Goal: Information Seeking & Learning: Learn about a topic

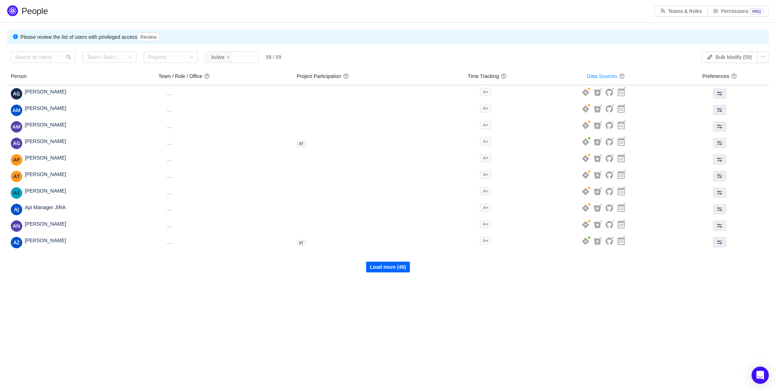
click at [389, 266] on button "Load more (49)" at bounding box center [388, 266] width 44 height 11
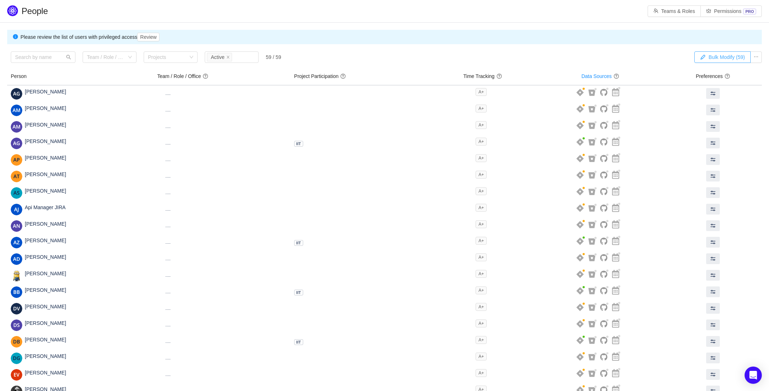
click at [724, 55] on button "Bulk Modify (59)" at bounding box center [722, 56] width 56 height 11
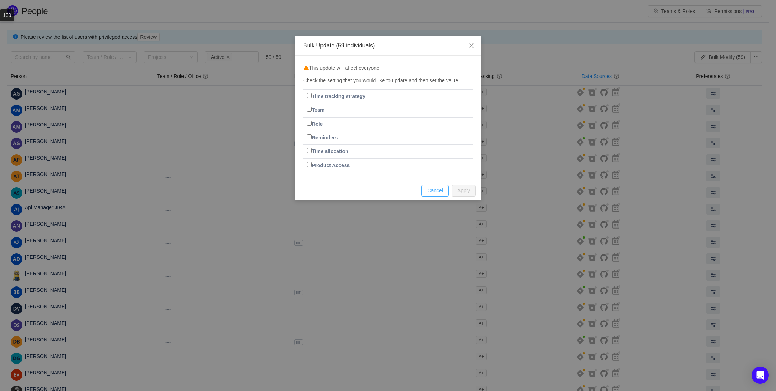
click at [436, 190] on button "Cancel" at bounding box center [434, 190] width 27 height 11
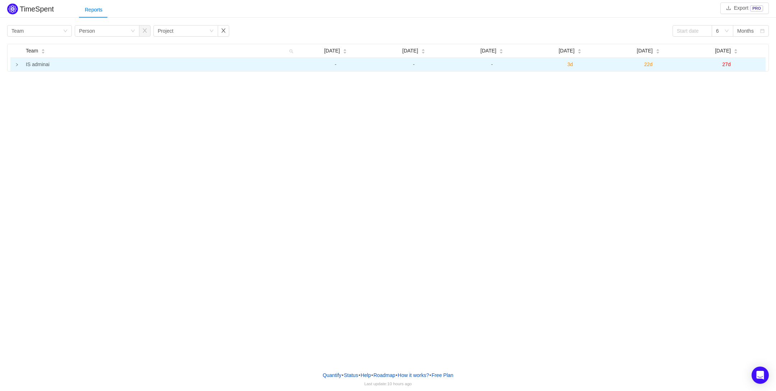
click at [35, 66] on td "IS adminai" at bounding box center [160, 64] width 274 height 13
click at [43, 64] on td "IS adminai" at bounding box center [160, 65] width 274 height 14
click at [571, 62] on span "3d" at bounding box center [570, 64] width 6 height 6
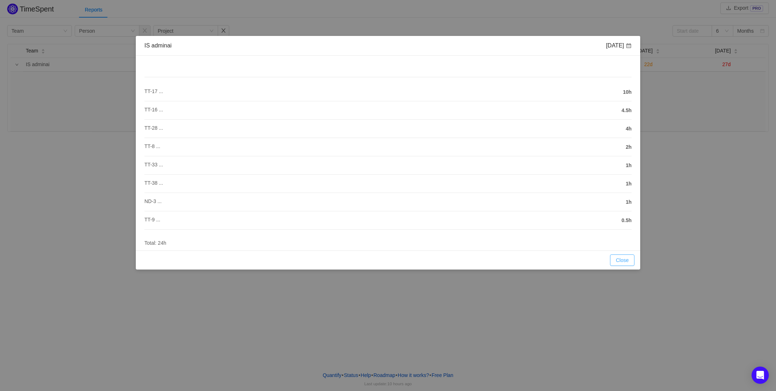
click at [627, 263] on button "Close" at bounding box center [622, 259] width 24 height 11
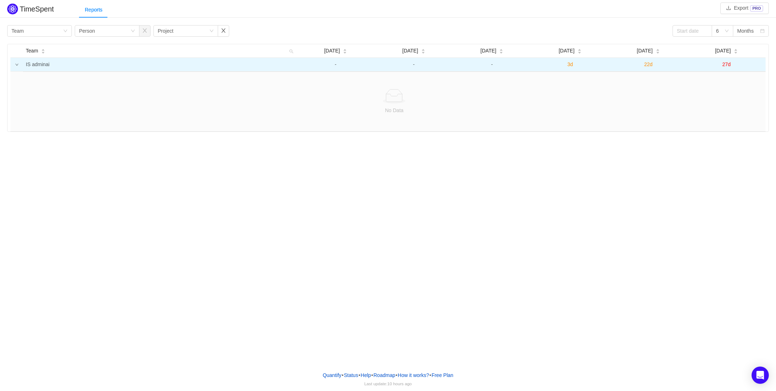
click at [17, 63] on icon "icon: down" at bounding box center [17, 65] width 4 height 4
click at [20, 65] on td at bounding box center [16, 65] width 13 height 14
